Goal: Book appointment/travel/reservation

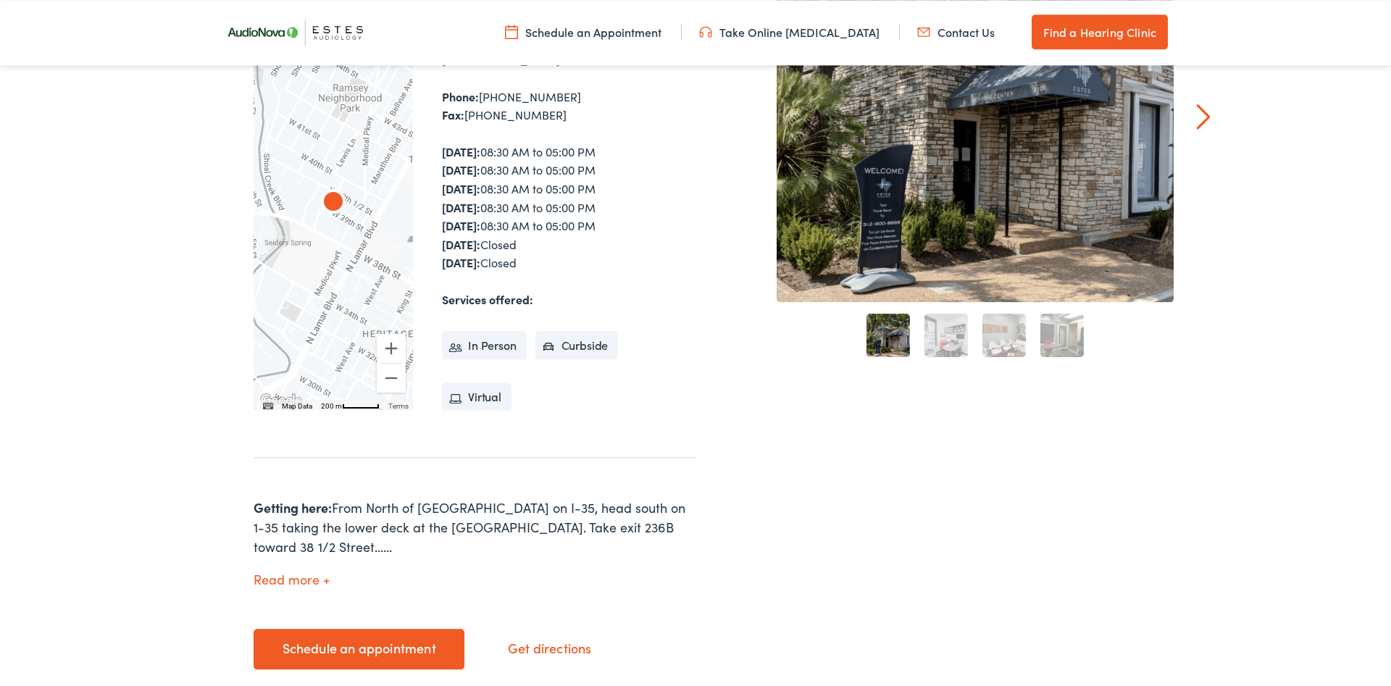
scroll to position [466, 0]
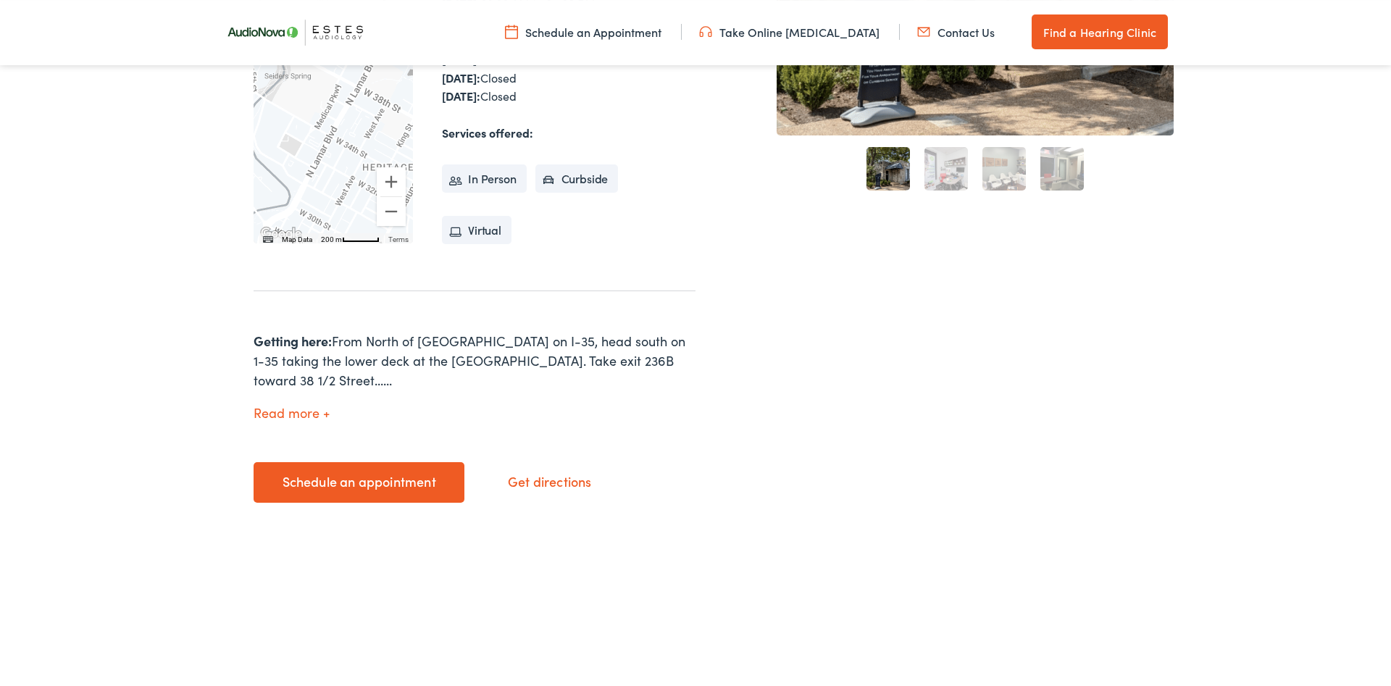
click at [398, 463] on link "Schedule an appointment" at bounding box center [359, 482] width 211 height 41
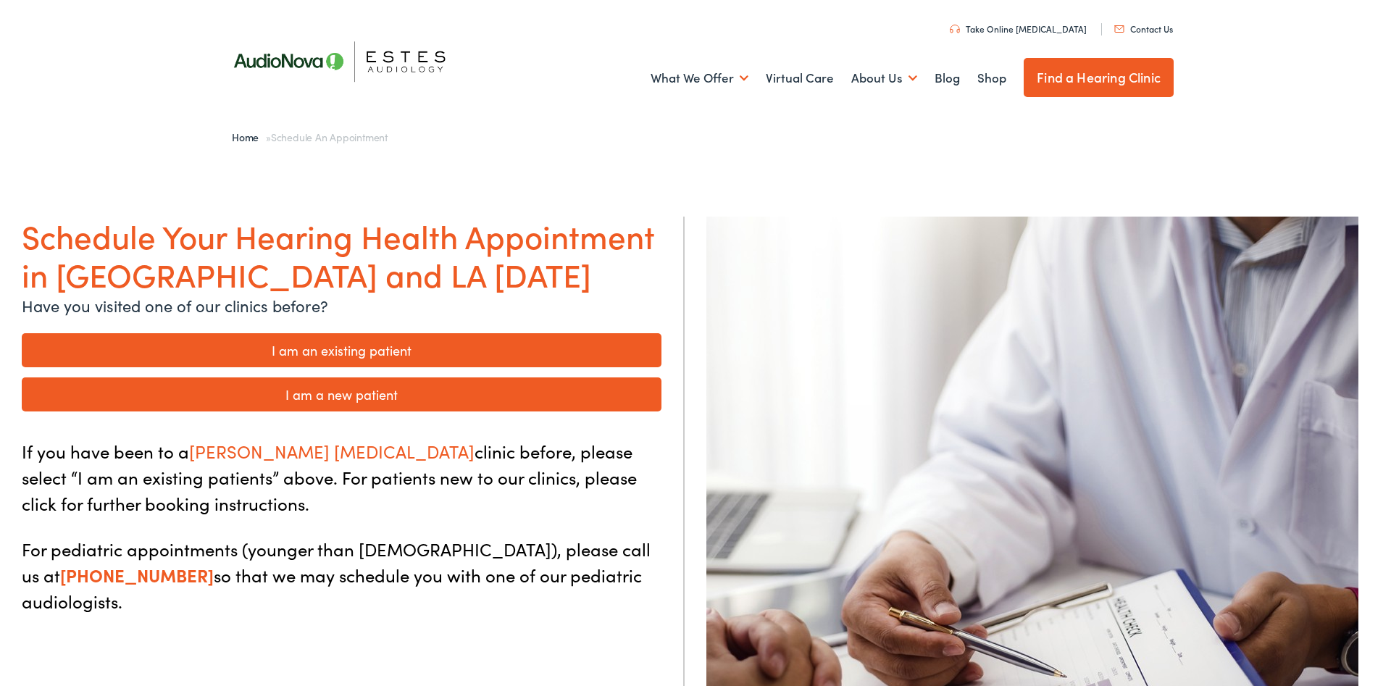
click at [400, 349] on link "I am an existing patient" at bounding box center [342, 350] width 640 height 34
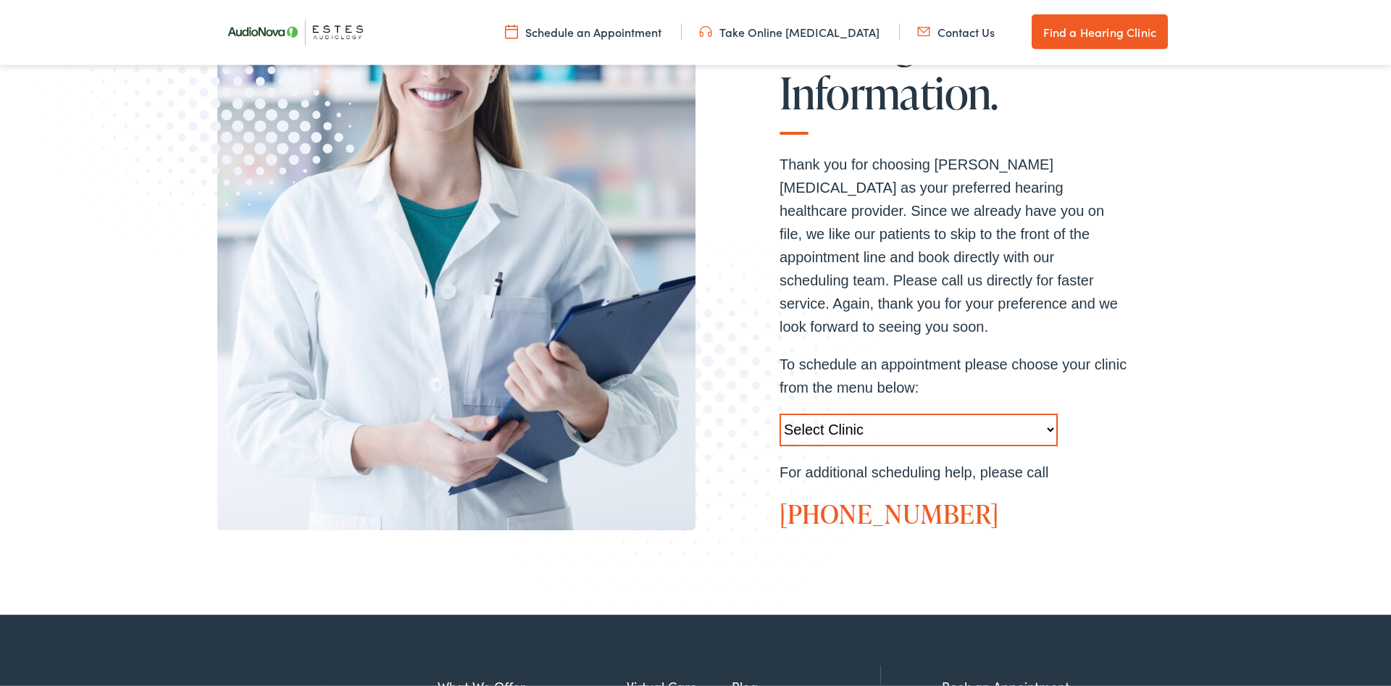
scroll to position [338, 0]
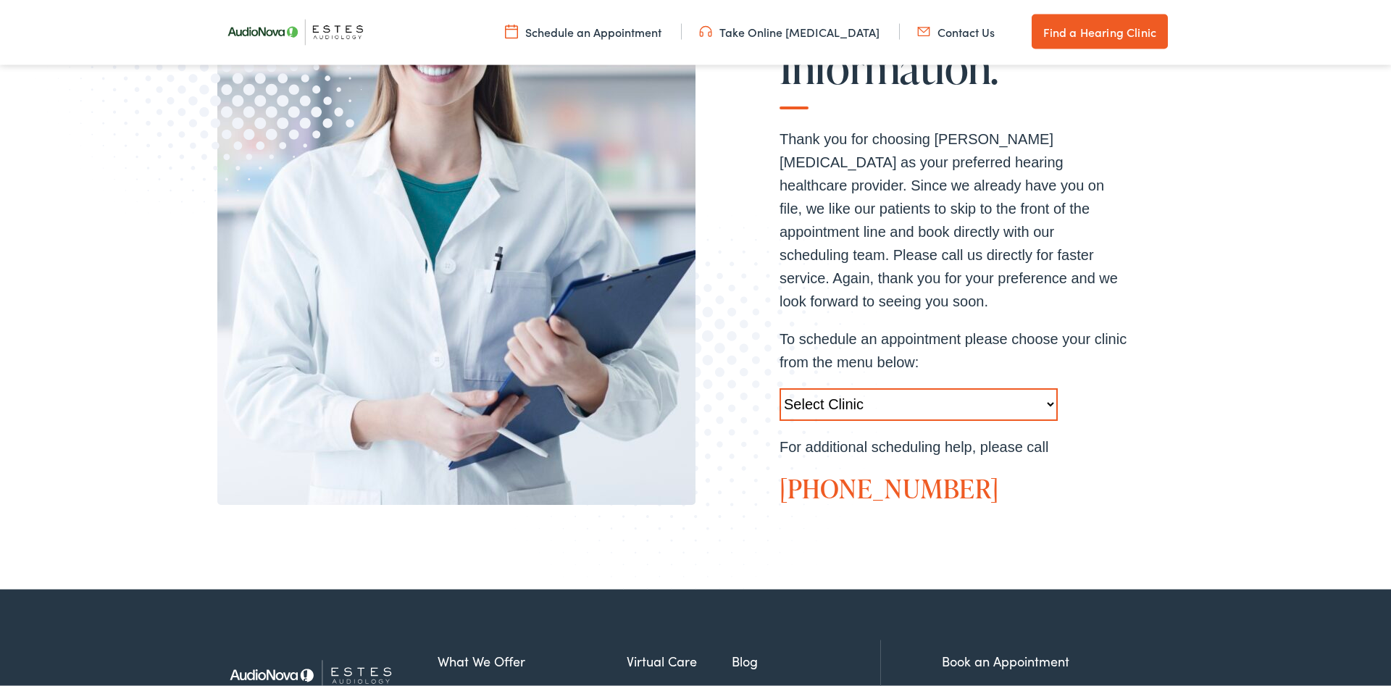
click at [779, 388] on select "Select Clinic Austin-TX-AudioNova 1206 W. 38th Street Boerne-TX-AudioNova 1112 …" at bounding box center [918, 404] width 278 height 33
select select "https://hearlifeagain.alpacaaudiology.com/locations/austin/"
click option "Austin-TX-AudioNova 1206 W. 38th Street" at bounding box center [0, 0] width 0 height 0
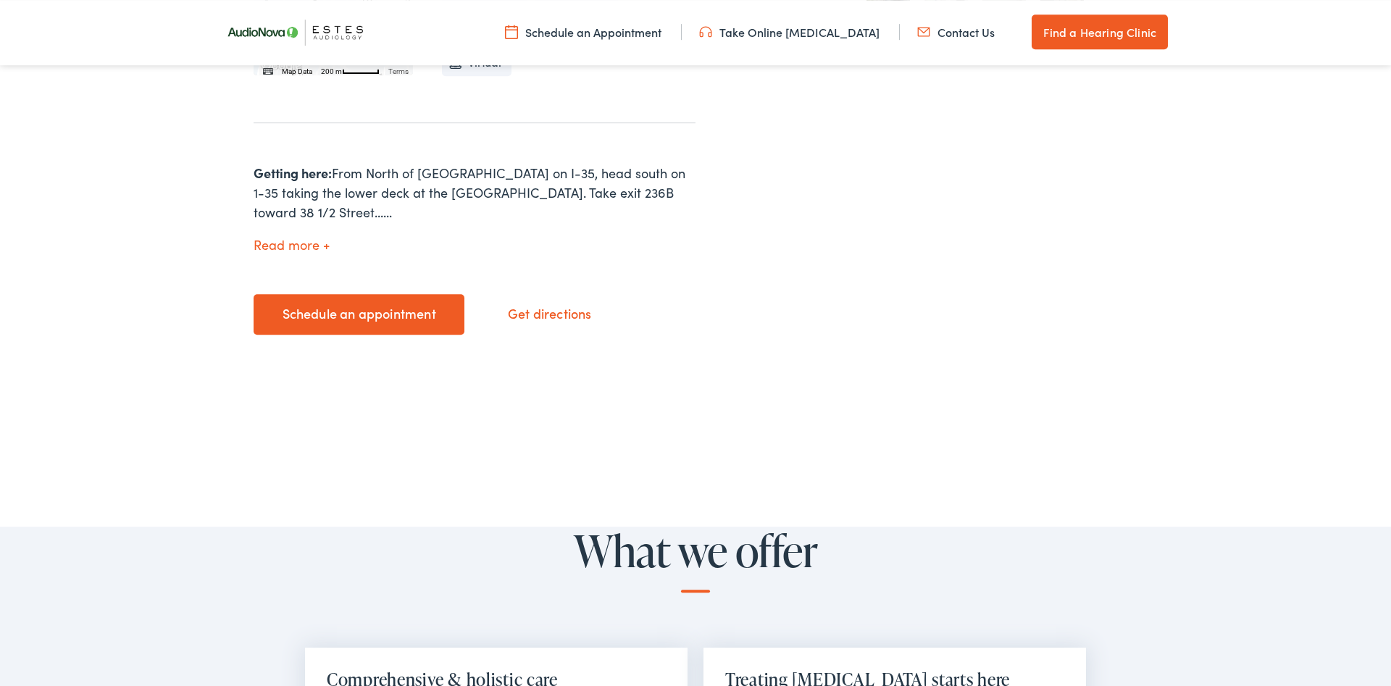
scroll to position [562, 0]
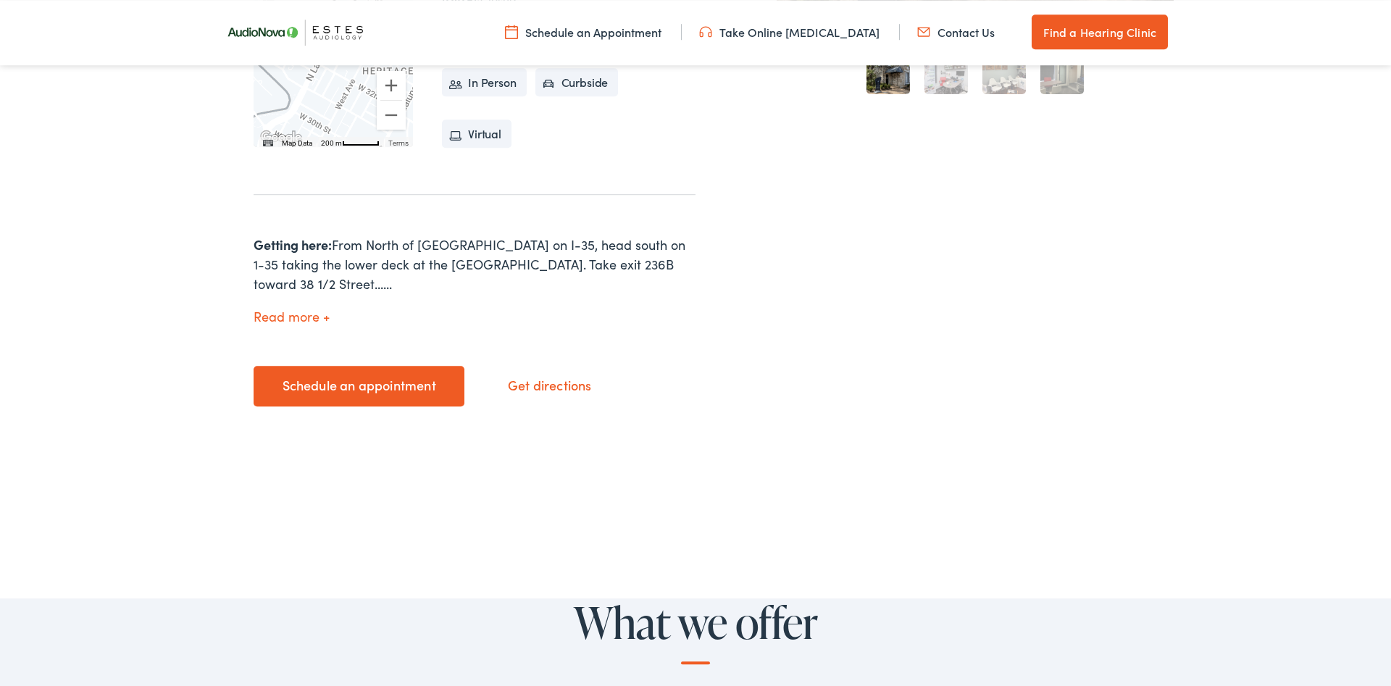
click at [397, 366] on link "Schedule an appointment" at bounding box center [359, 386] width 211 height 41
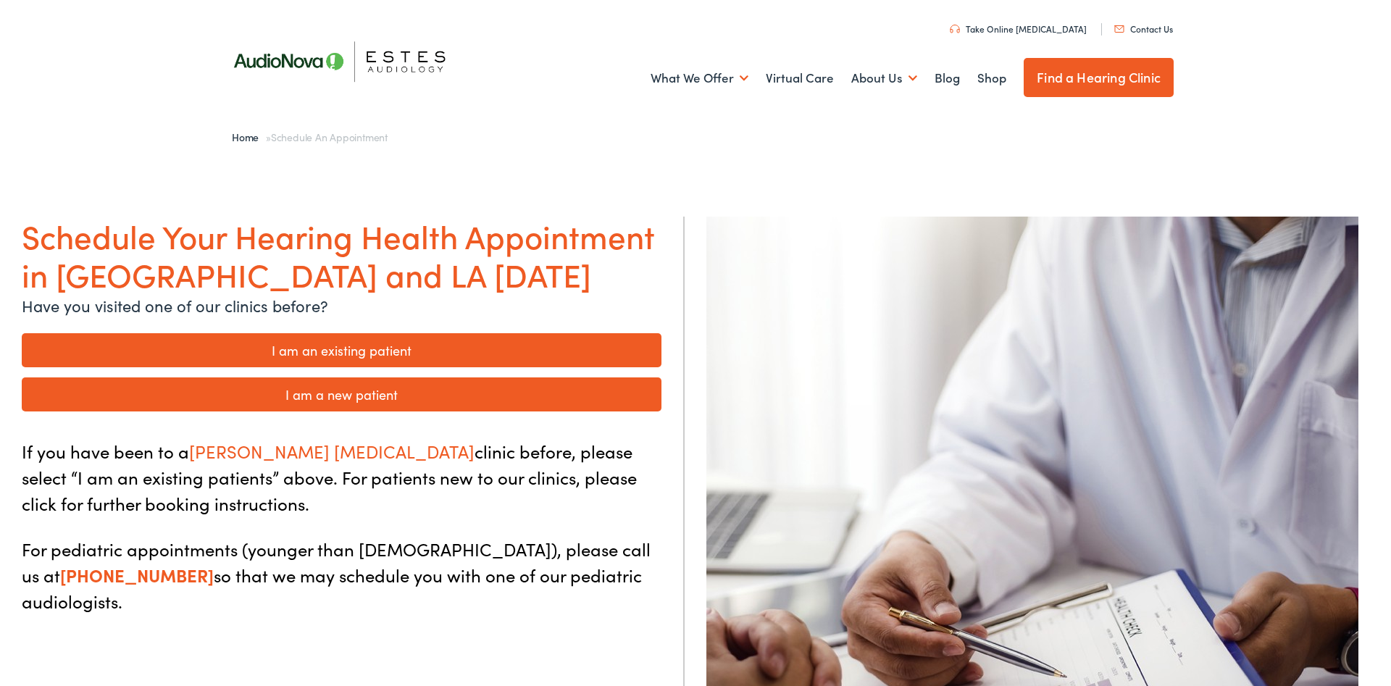
click at [390, 347] on link "I am an existing patient" at bounding box center [342, 350] width 640 height 34
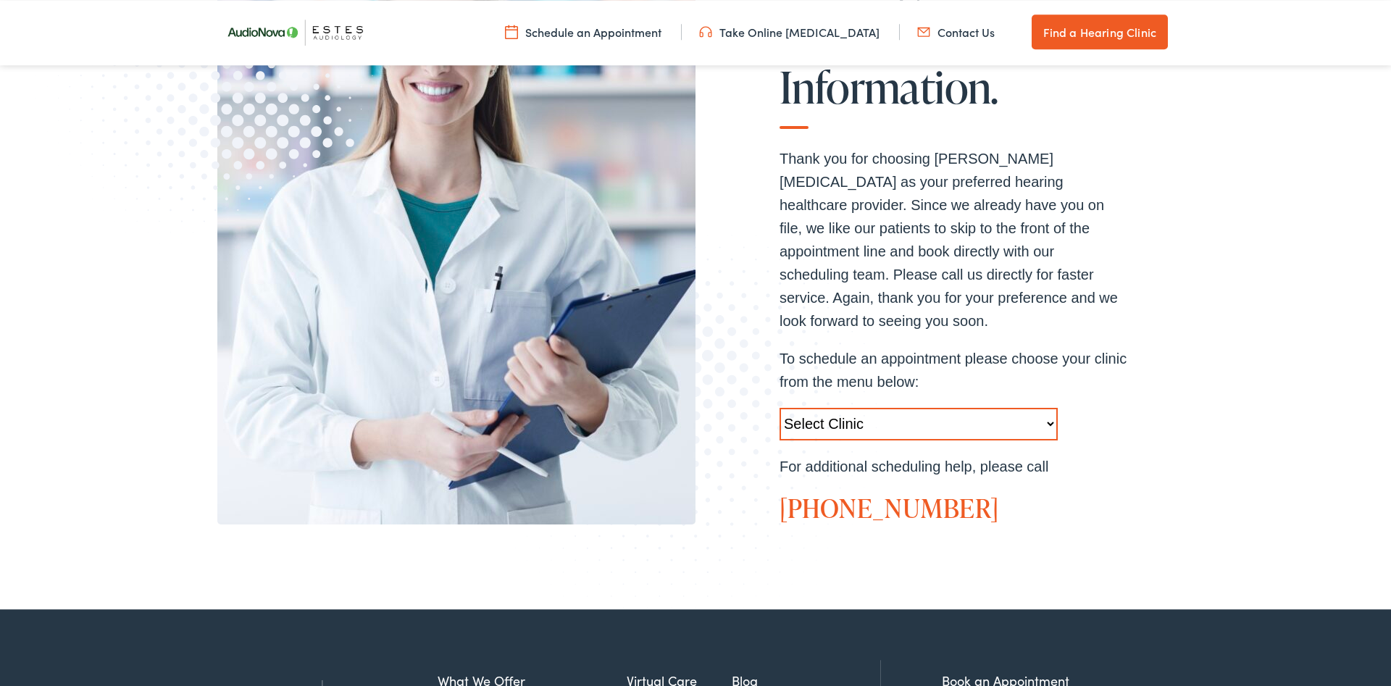
scroll to position [399, 0]
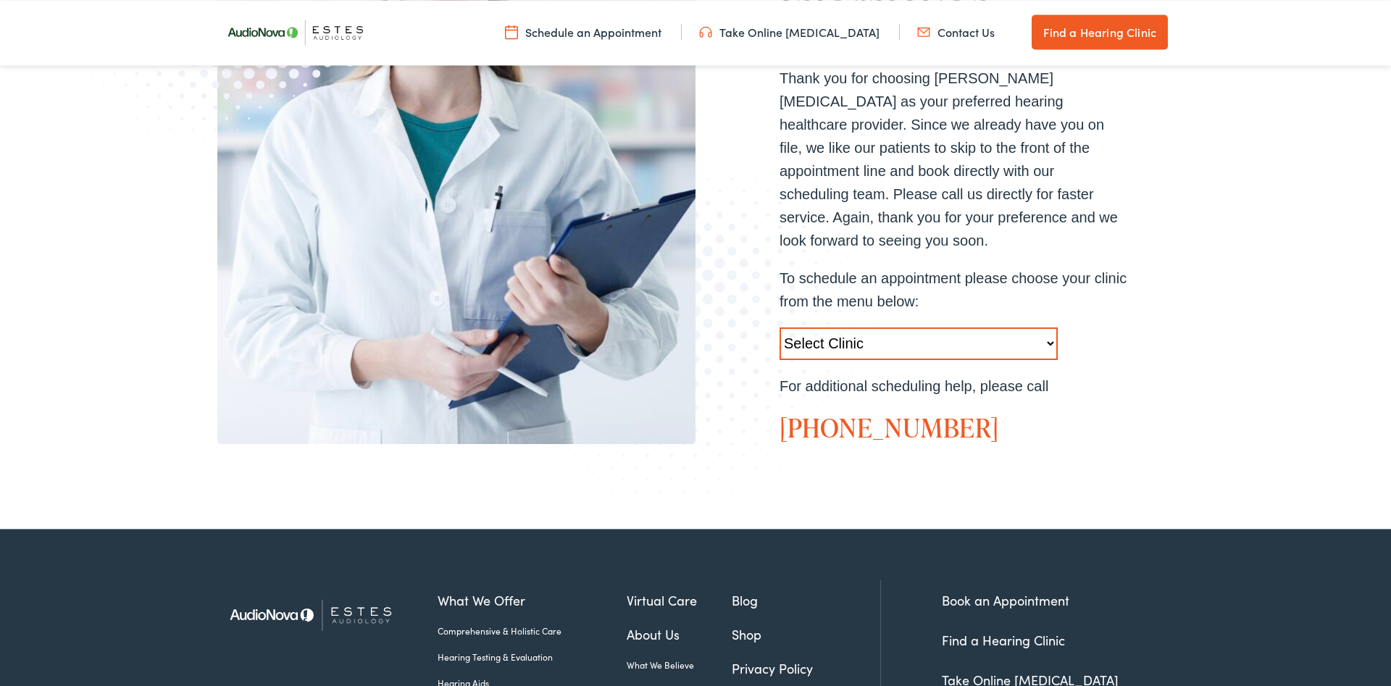
click at [779, 327] on select "Select Clinic Austin-TX-AudioNova 1206 W. 38th Street Boerne-TX-AudioNova 1112 …" at bounding box center [918, 343] width 278 height 33
select select "https://hearlifeagain.alpacaaudiology.com/locations/austin/"
click option "Austin-TX-AudioNova 1206 W. 38th Street" at bounding box center [0, 0] width 0 height 0
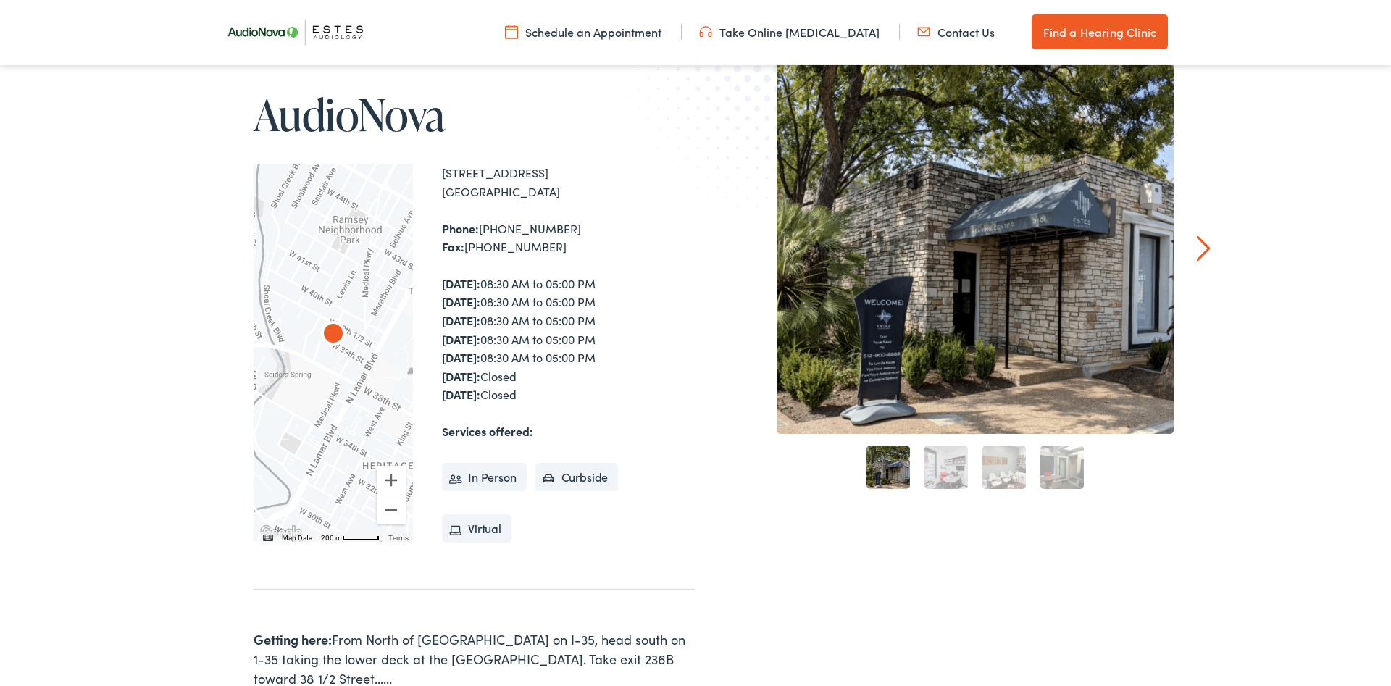
scroll to position [281, 0]
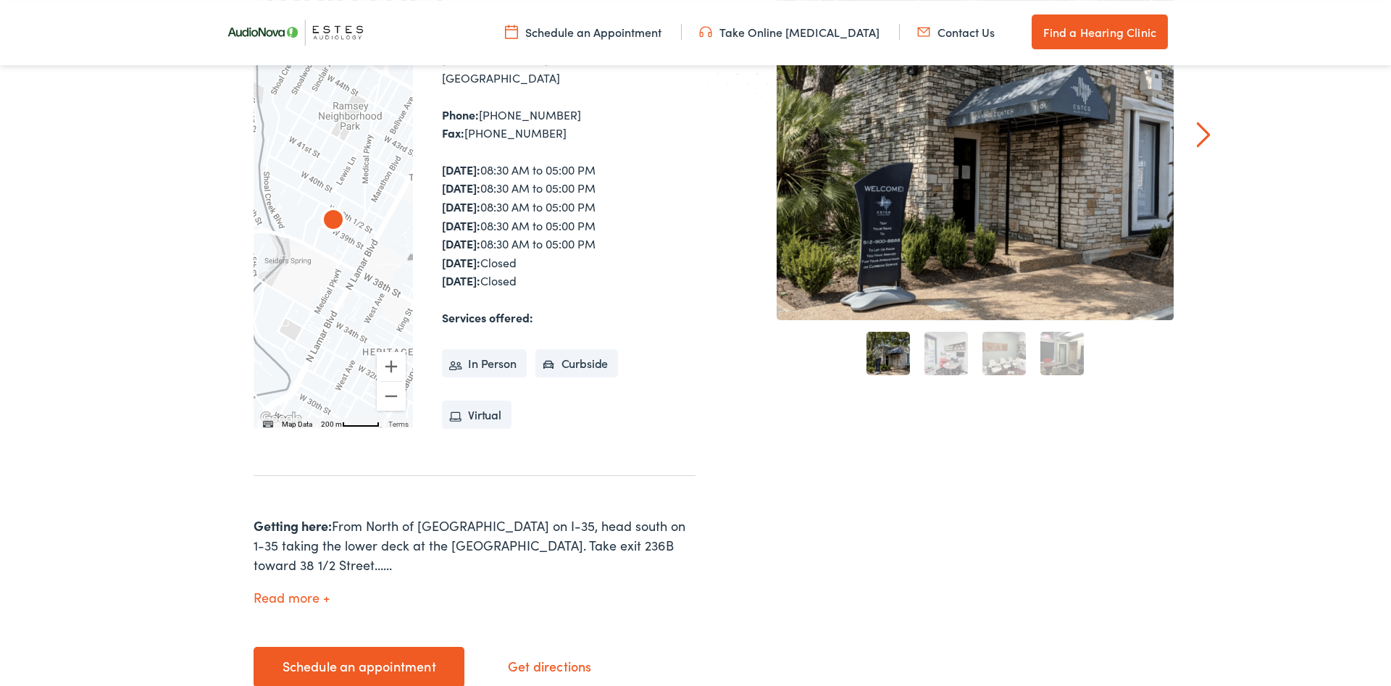
click at [490, 366] on li "In Person" at bounding box center [484, 363] width 85 height 29
click at [309, 590] on button "Read more" at bounding box center [292, 597] width 76 height 15
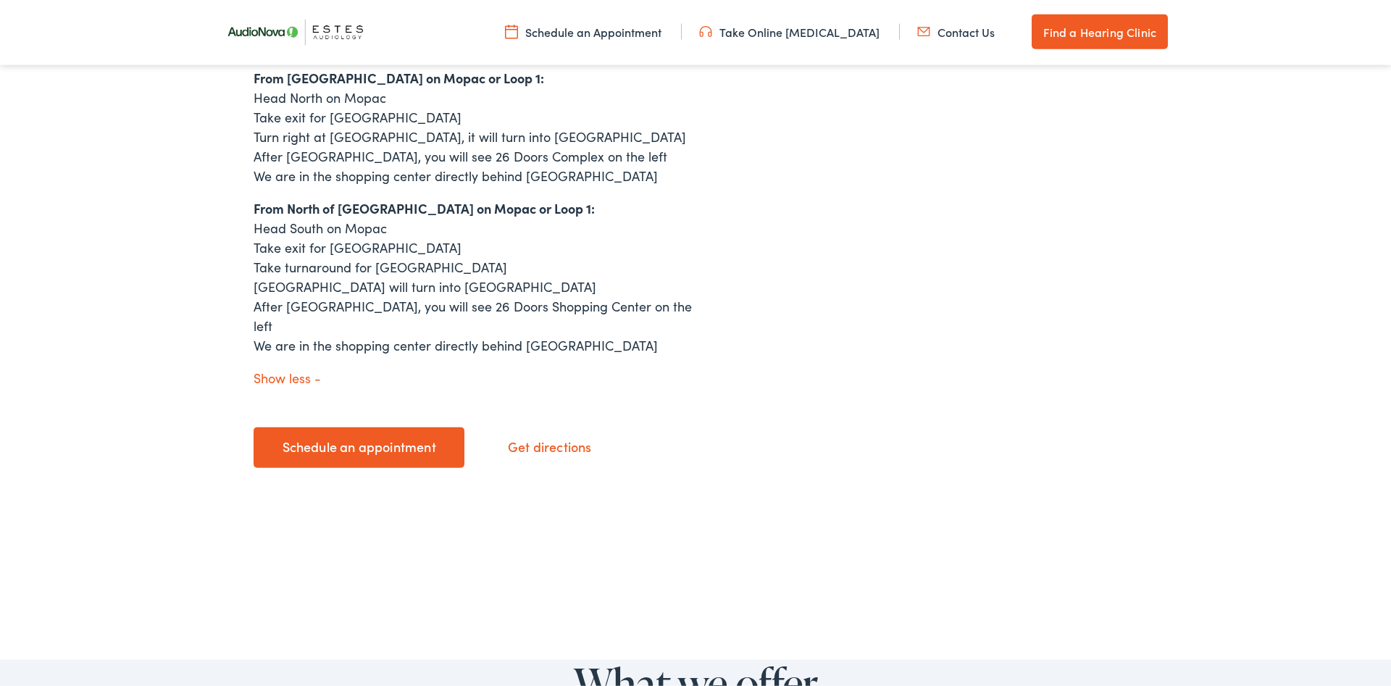
scroll to position [1272, 0]
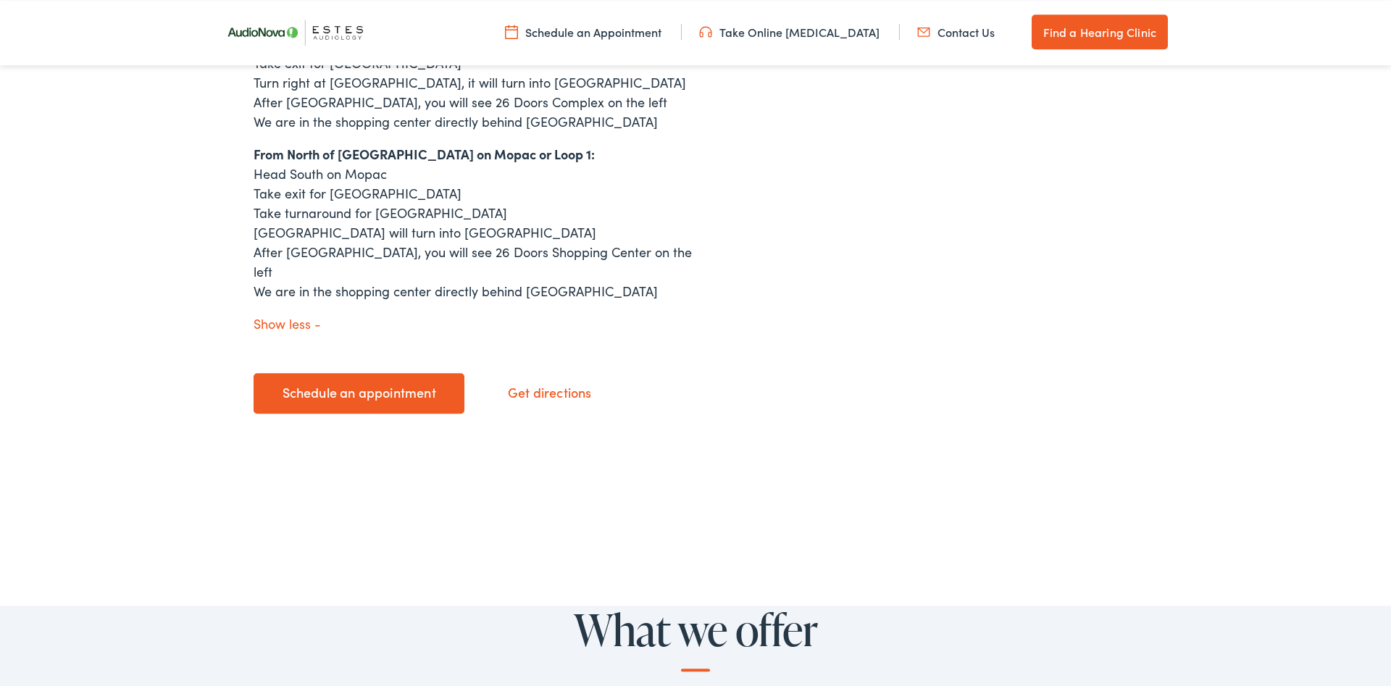
click at [394, 373] on link "Schedule an appointment" at bounding box center [359, 393] width 211 height 41
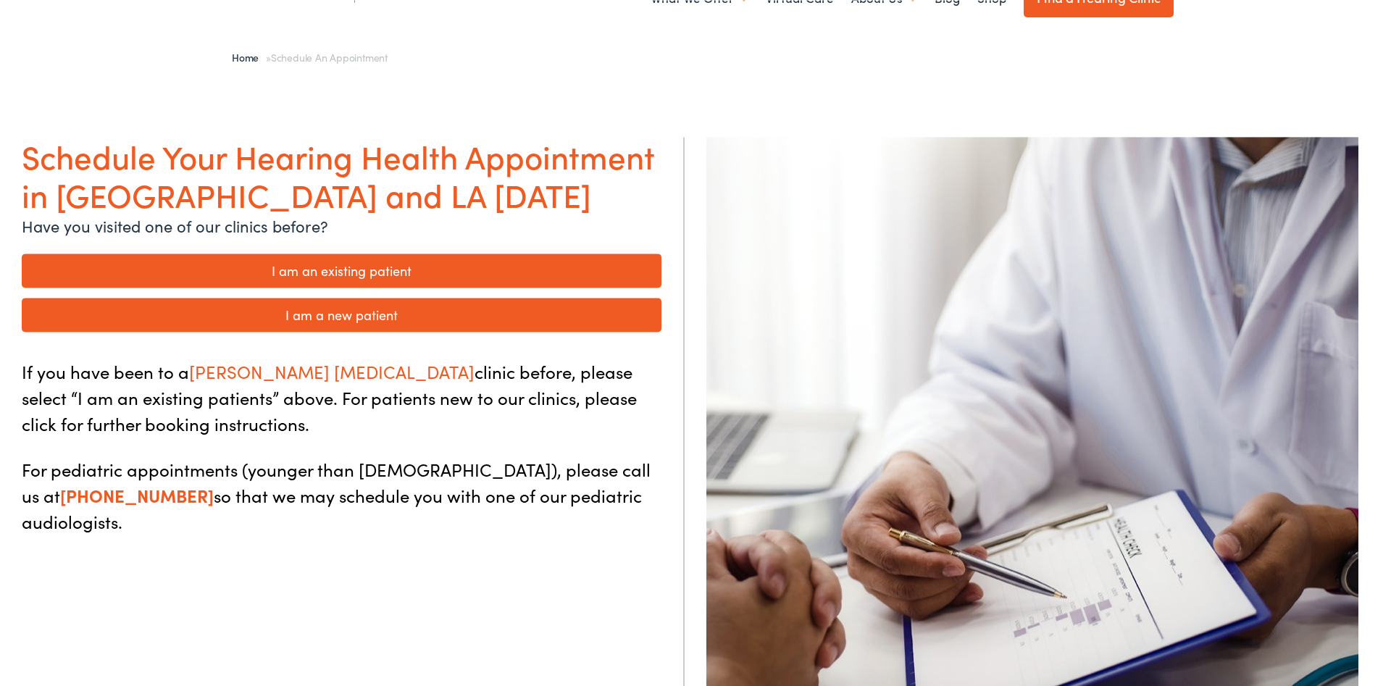
scroll to position [72, 0]
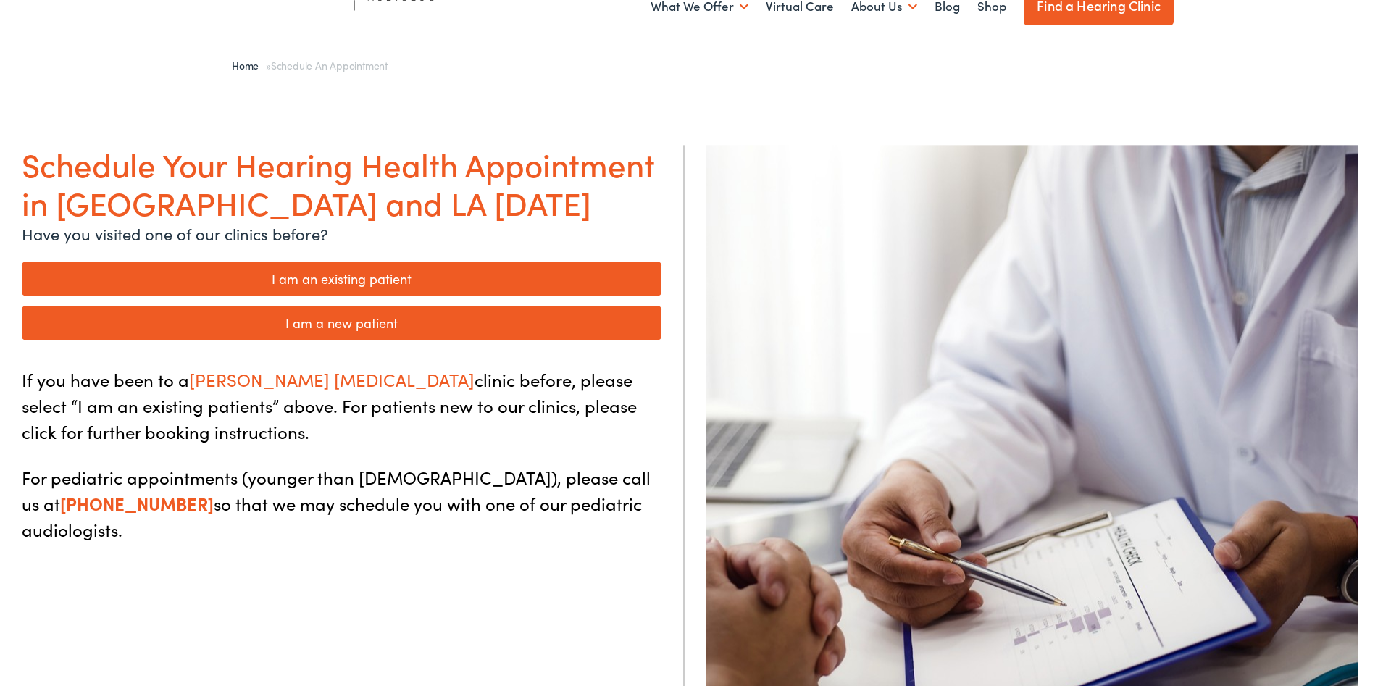
click at [330, 279] on link "I am an existing patient" at bounding box center [342, 278] width 640 height 34
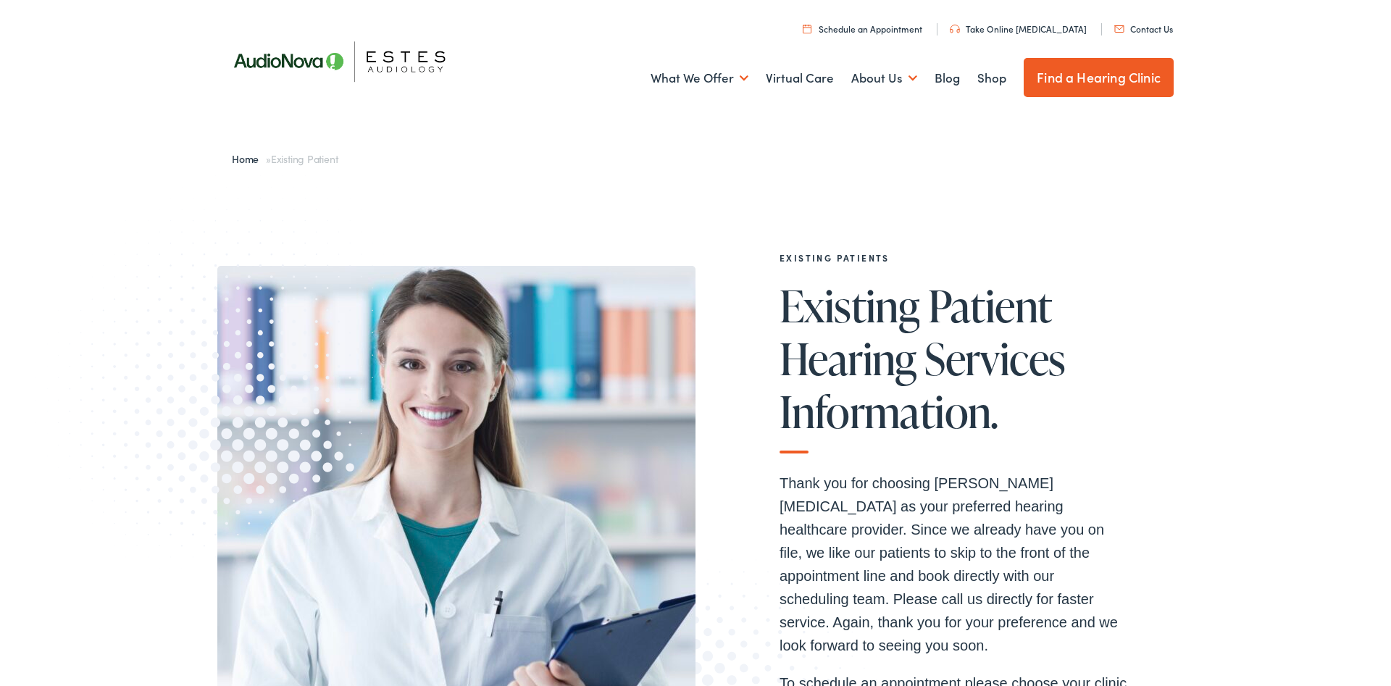
click at [914, 28] on link "Schedule an Appointment" at bounding box center [863, 28] width 120 height 12
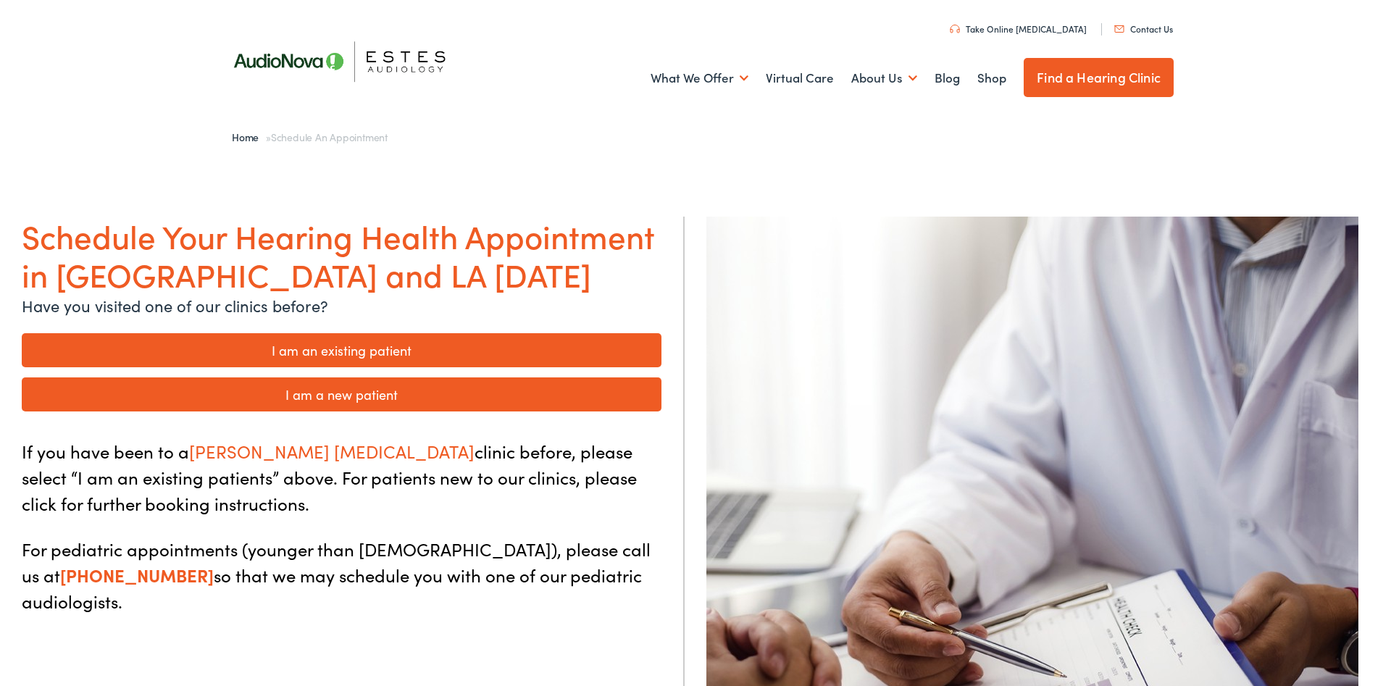
click at [378, 347] on link "I am an existing patient" at bounding box center [342, 350] width 640 height 34
